Goal: Information Seeking & Learning: Learn about a topic

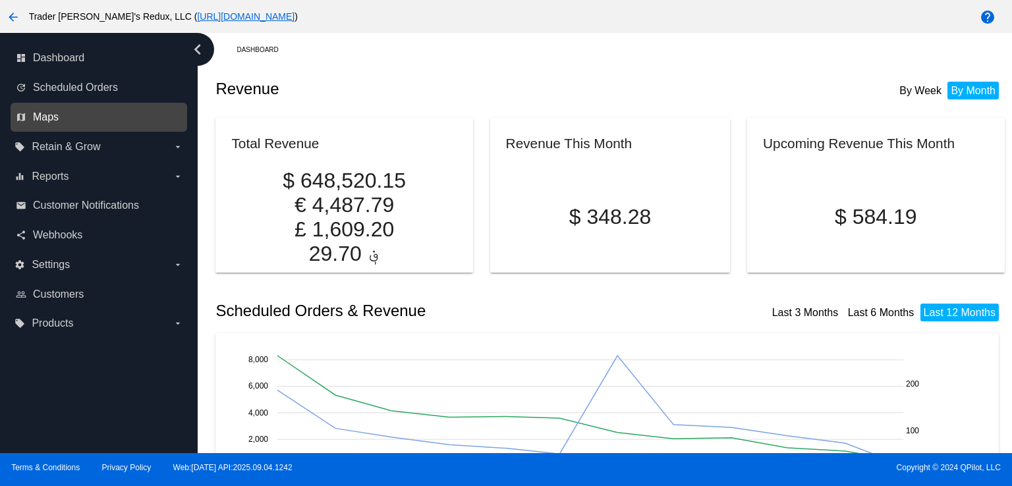
click at [43, 120] on span "Maps" at bounding box center [46, 117] width 26 height 12
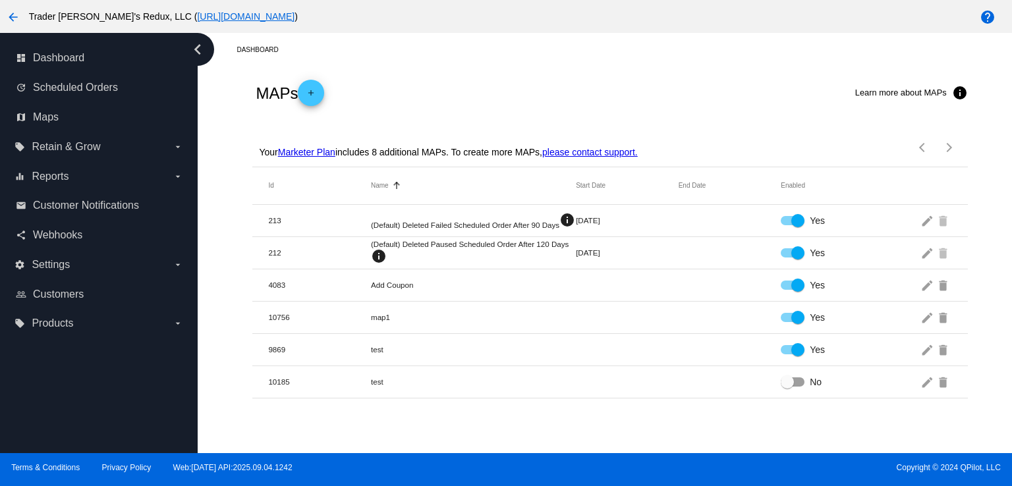
click at [464, 404] on div "Dashboard MAPs add Learn more about MAPs info Your Marketer Plan includes 8 add…" at bounding box center [605, 243] width 814 height 420
drag, startPoint x: 306, startPoint y: 325, endPoint x: 541, endPoint y: 378, distance: 241.7
click at [541, 378] on mat-table "Id Name Sorted by Name ascending Start Date End Date Enabled 213 (Default) Dele…" at bounding box center [609, 282] width 715 height 231
click at [556, 389] on mat-row "10185 test No edit delete" at bounding box center [609, 382] width 715 height 32
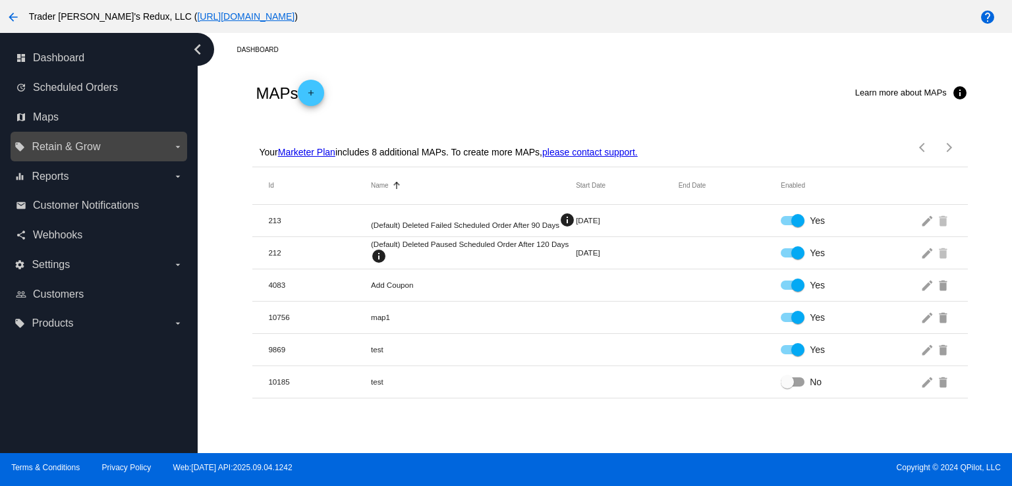
drag, startPoint x: 74, startPoint y: 180, endPoint x: 64, endPoint y: 155, distance: 26.5
click at [64, 157] on nav "dashboard Dashboard update Scheduled Orders map Maps local_offer Retain & Grow …" at bounding box center [99, 191] width 198 height 316
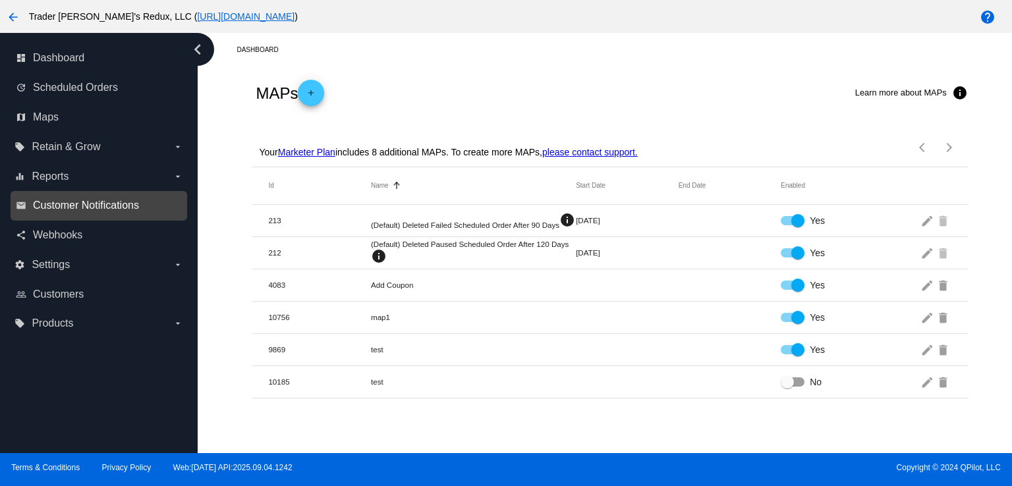
click at [90, 208] on span "Customer Notifications" at bounding box center [86, 206] width 106 height 12
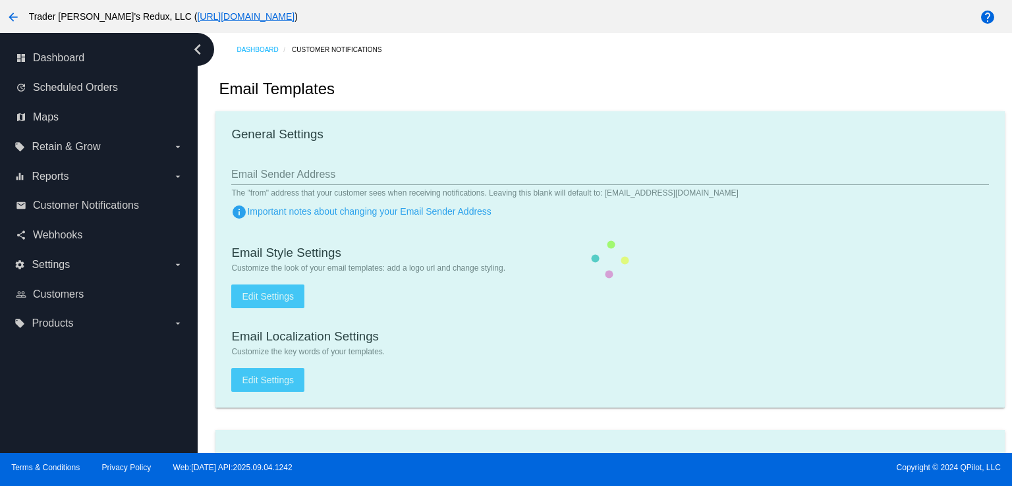
checkbox input "true"
type input "1"
checkbox input "true"
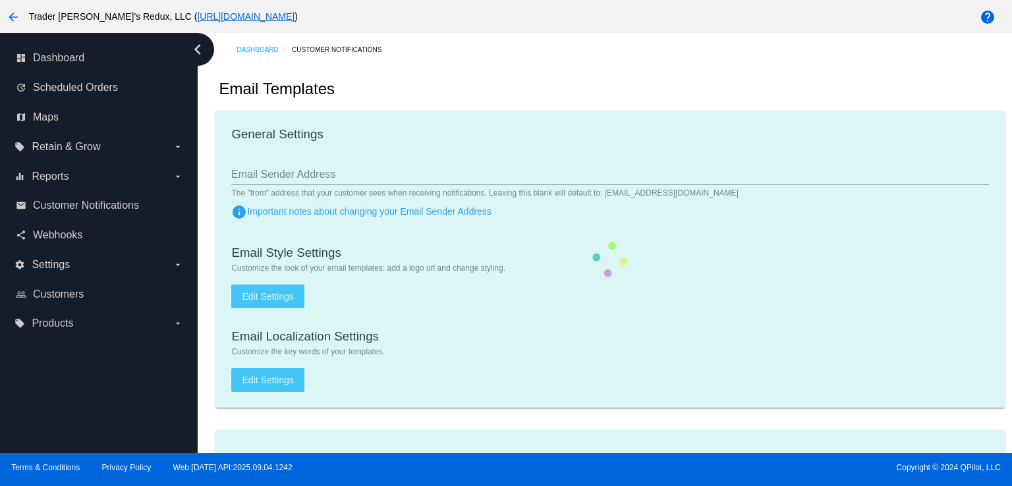
checkbox input "true"
type input "[EMAIL_ADDRESS][DOMAIN_NAME]"
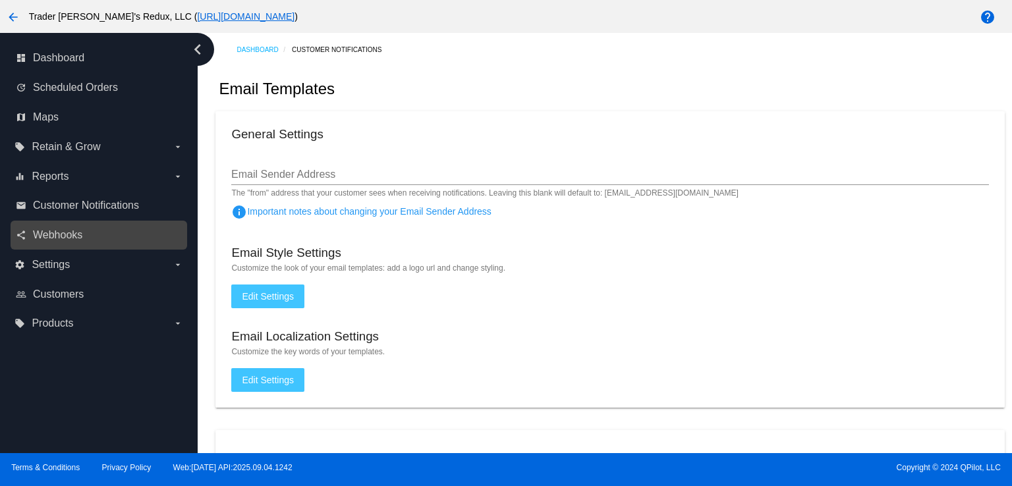
click at [63, 223] on div "share Webhooks" at bounding box center [99, 236] width 177 height 30
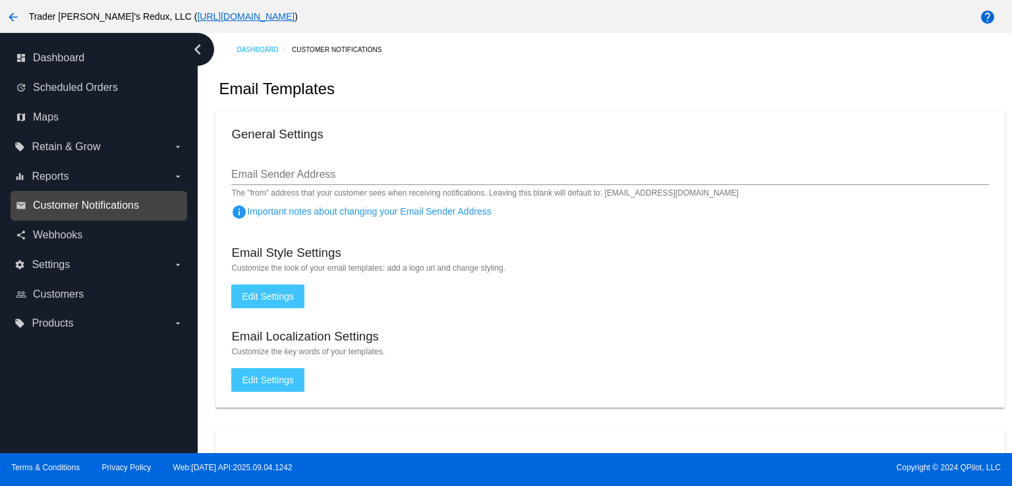
click at [66, 202] on span "Customer Notifications" at bounding box center [86, 206] width 106 height 12
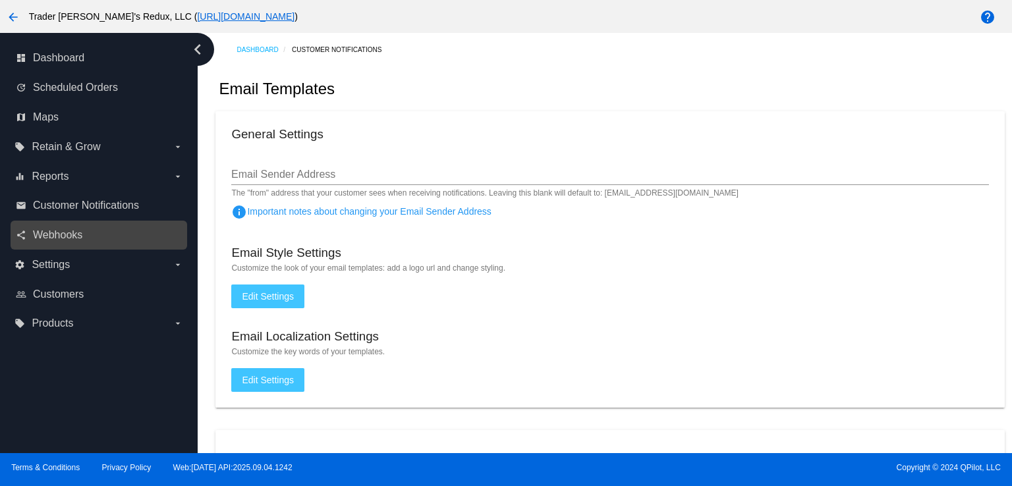
click at [64, 246] on div "share Webhooks" at bounding box center [99, 236] width 177 height 30
drag, startPoint x: 95, startPoint y: 223, endPoint x: 95, endPoint y: 233, distance: 9.9
click at [95, 223] on div "share Webhooks" at bounding box center [99, 236] width 177 height 30
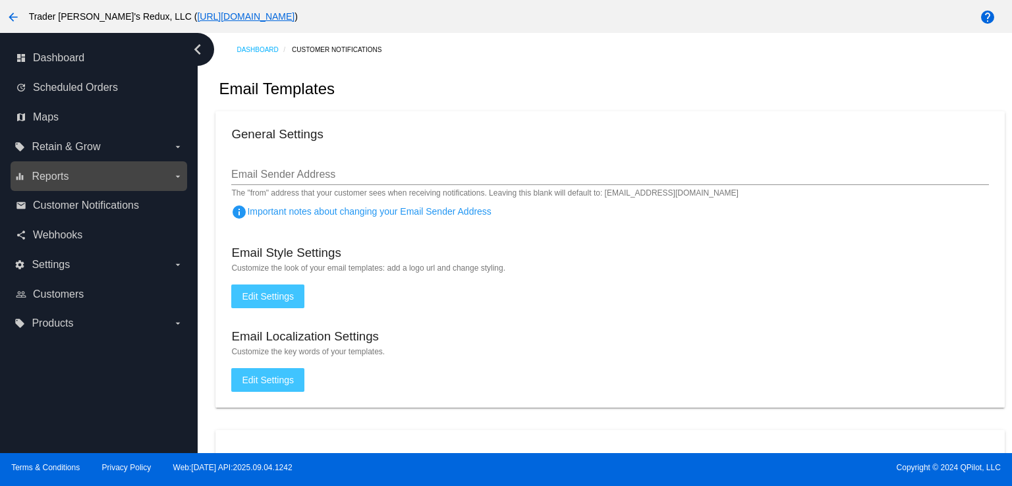
click at [83, 176] on label "equalizer Reports arrow_drop_down" at bounding box center [98, 176] width 168 height 21
click at [0, 0] on input "equalizer Reports arrow_drop_down" at bounding box center [0, 0] width 0 height 0
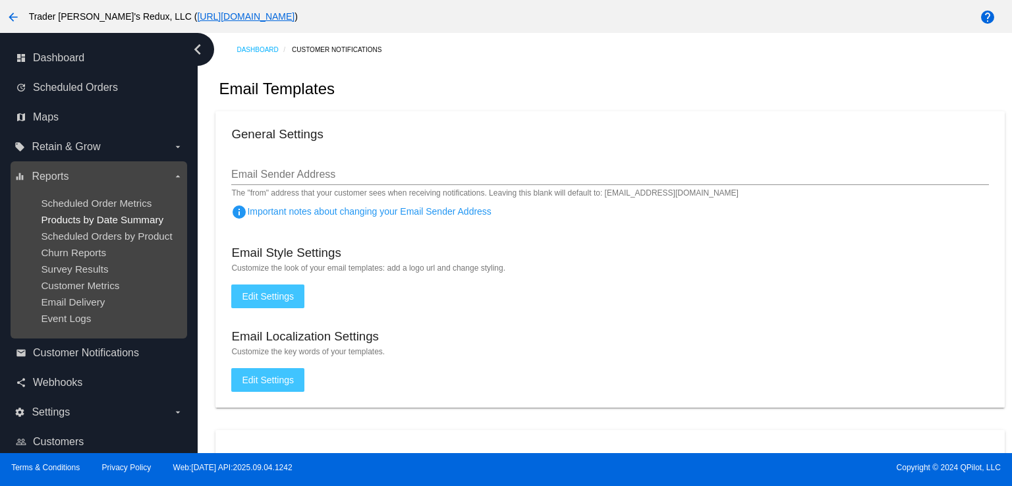
click at [138, 219] on span "Products by Date Summary" at bounding box center [102, 219] width 122 height 11
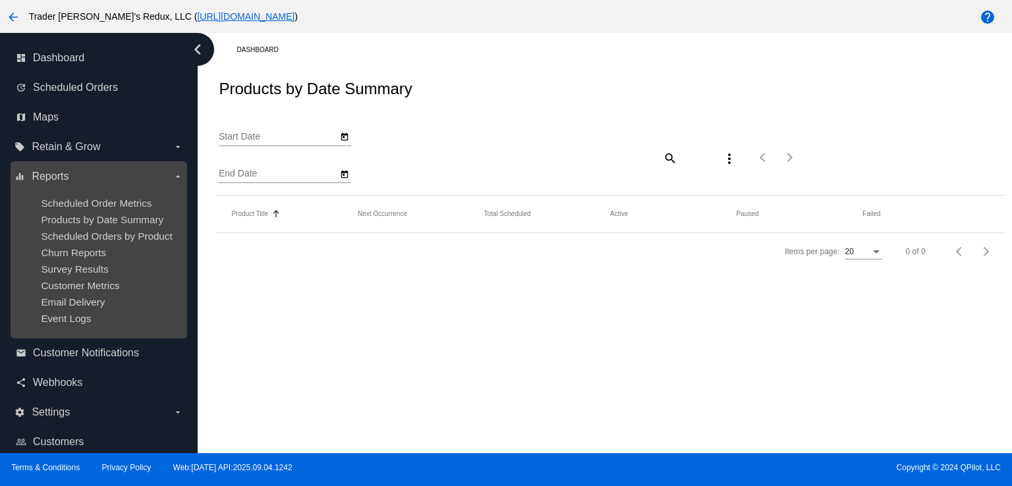
click at [144, 243] on ul "Scheduled Order Metrics Products by Date Summary Scheduled Orders by Product Ch…" at bounding box center [98, 261] width 168 height 148
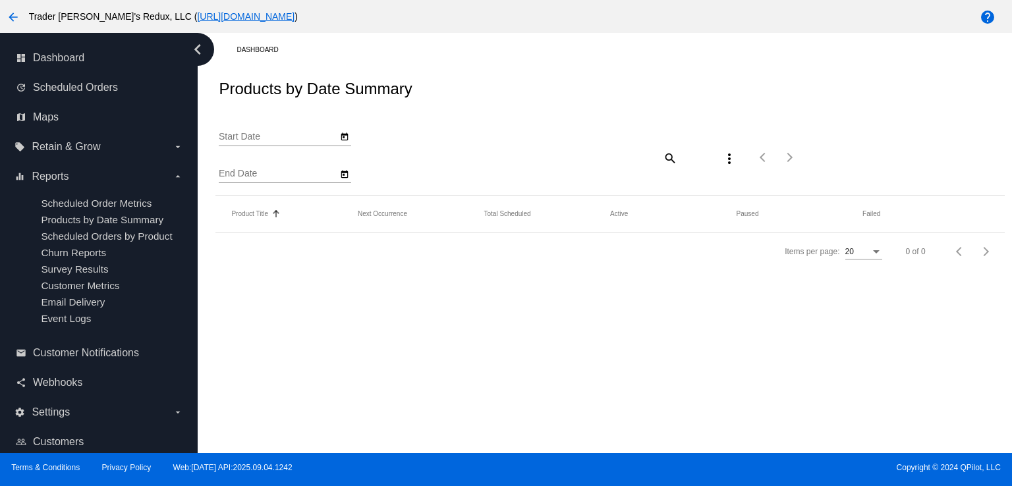
type input "[DATE]"
